Goal: Entertainment & Leisure: Consume media (video, audio)

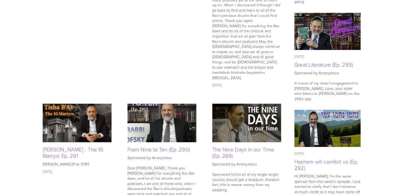
scroll to position [334, 0]
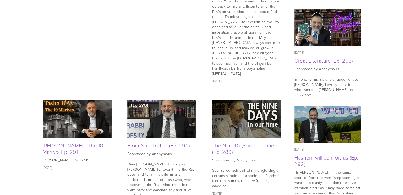
scroll to position [366, 0]
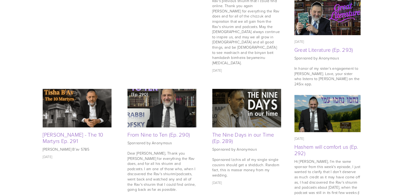
click at [67, 95] on img at bounding box center [77, 108] width 69 height 46
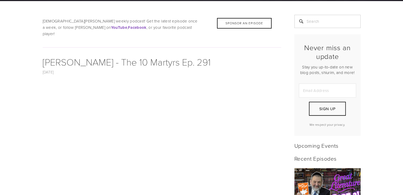
scroll to position [148, 0]
